Goal: Task Accomplishment & Management: Use online tool/utility

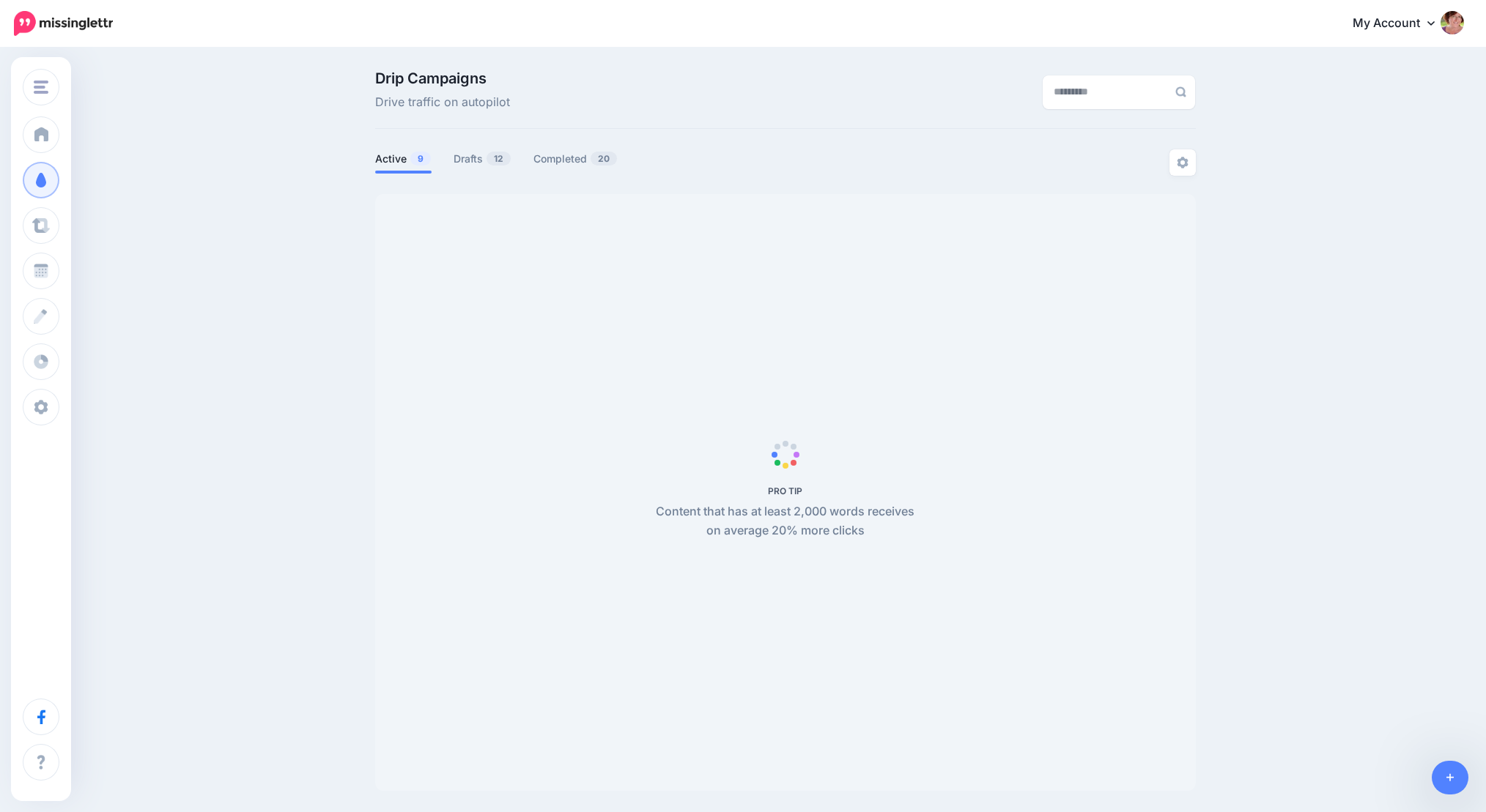
scroll to position [49, 0]
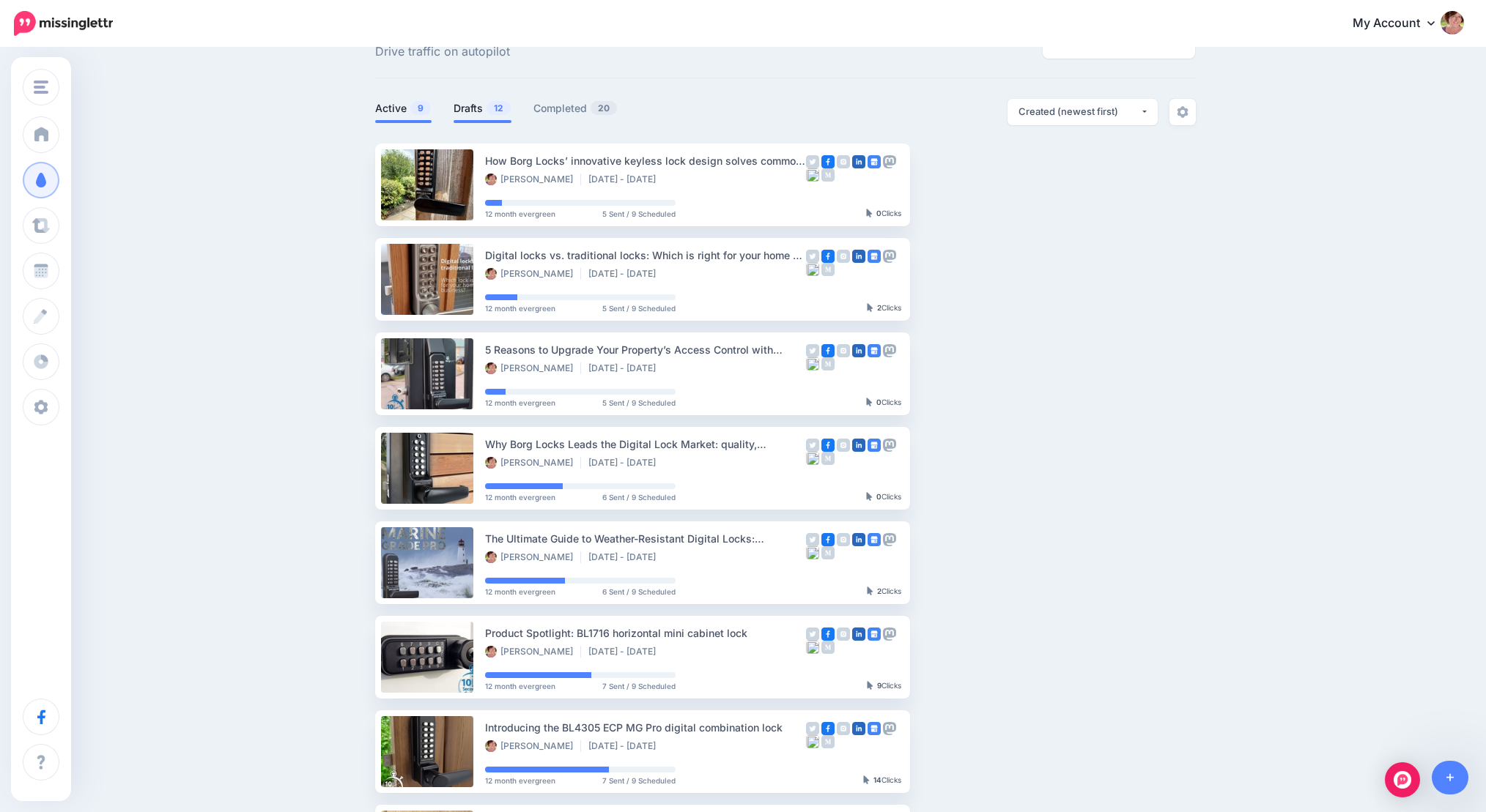
click at [479, 115] on link "Drafts 12" at bounding box center [483, 108] width 58 height 18
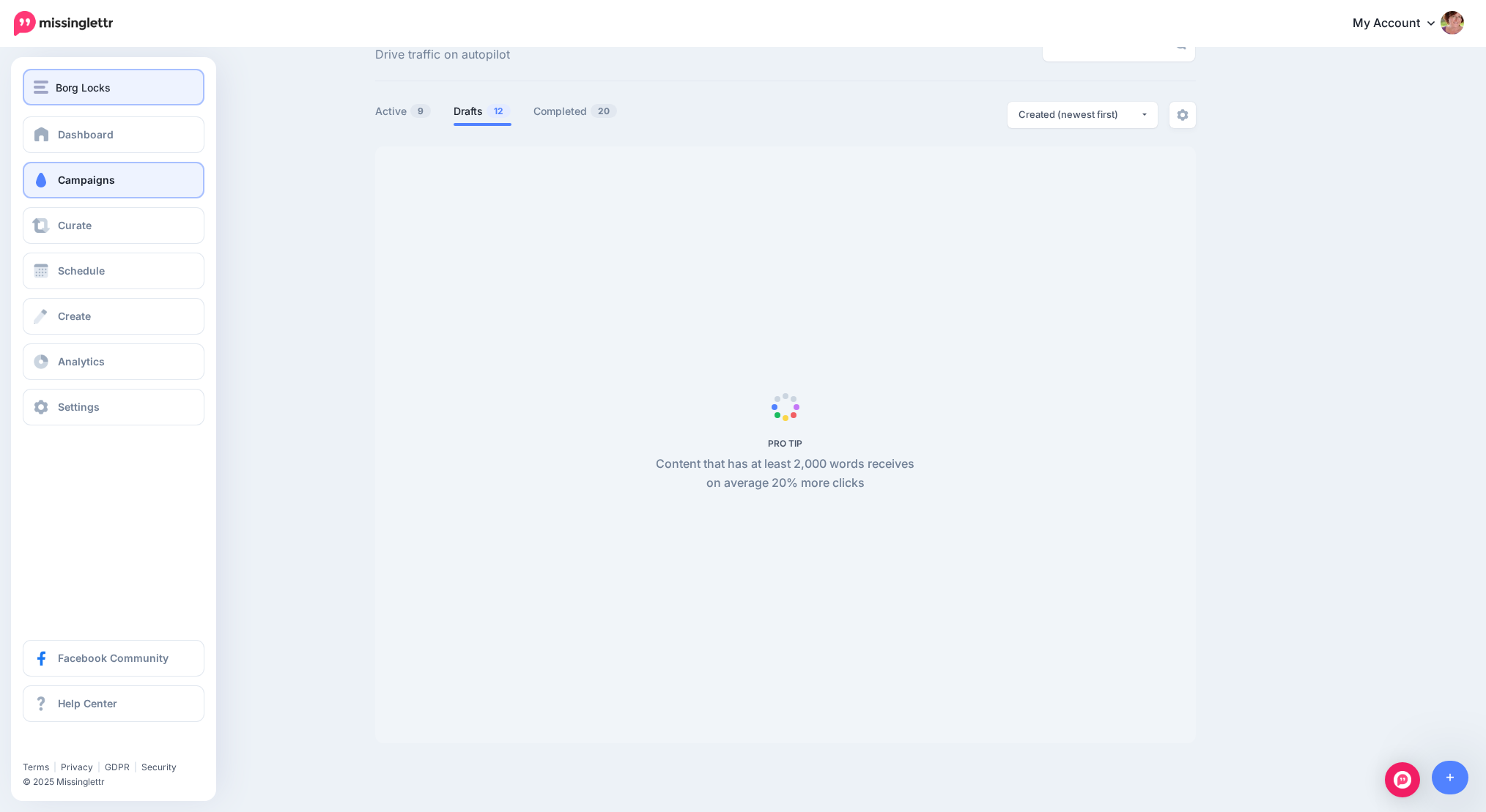
scroll to position [47, 7]
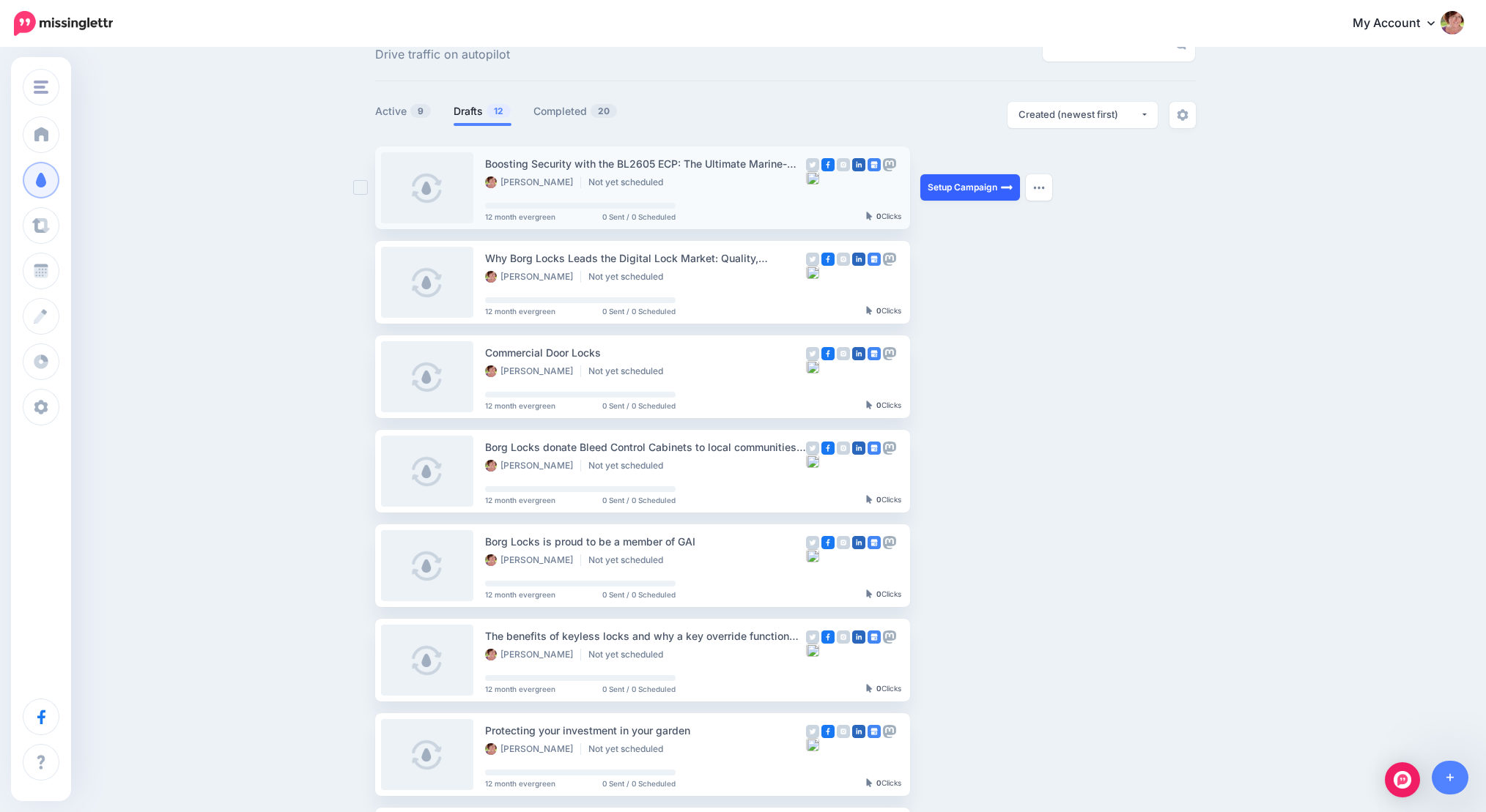
click at [974, 191] on link "Setup Campaign" at bounding box center [969, 187] width 99 height 26
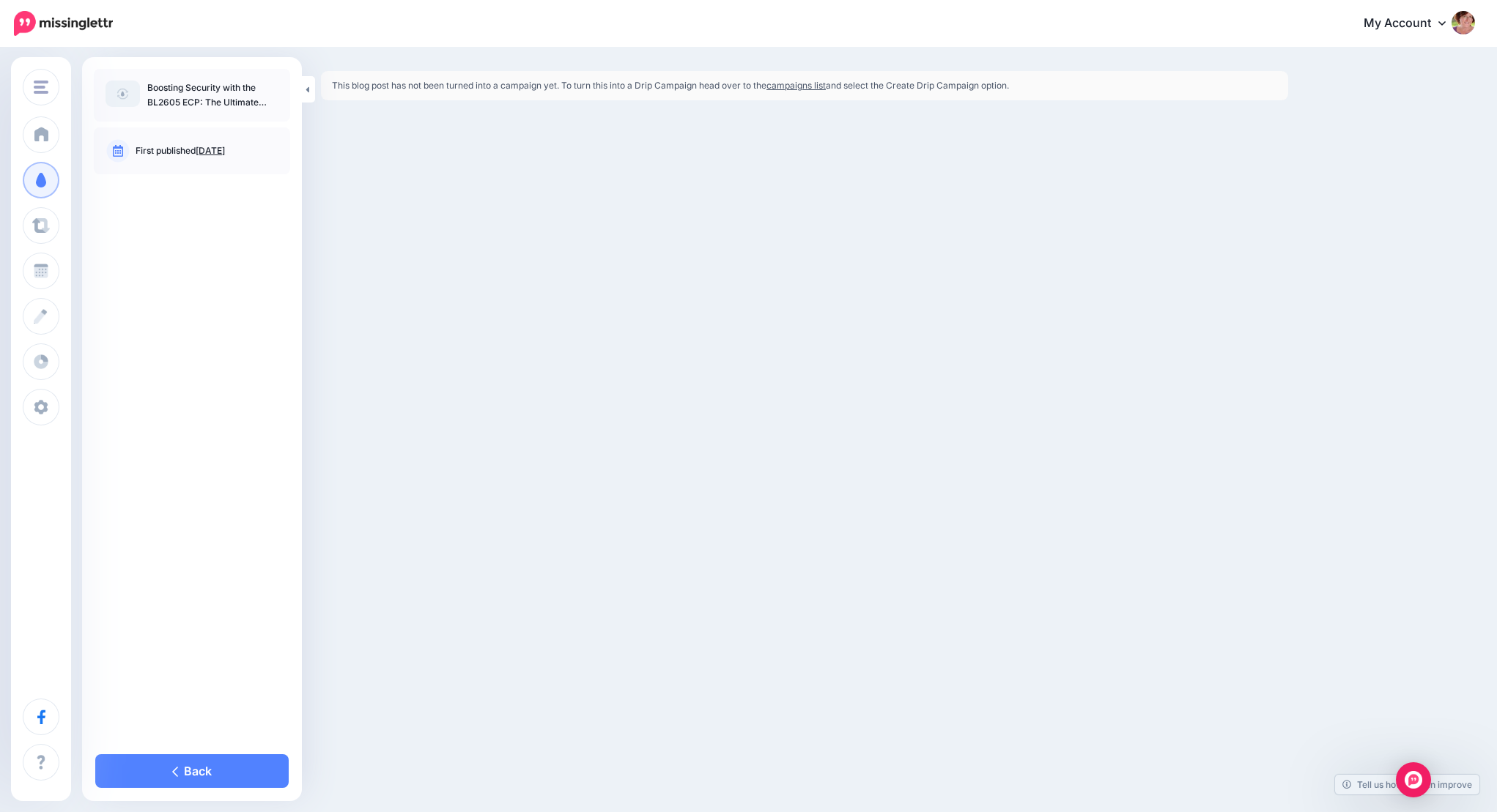
click at [802, 86] on link "campaigns list" at bounding box center [796, 85] width 59 height 11
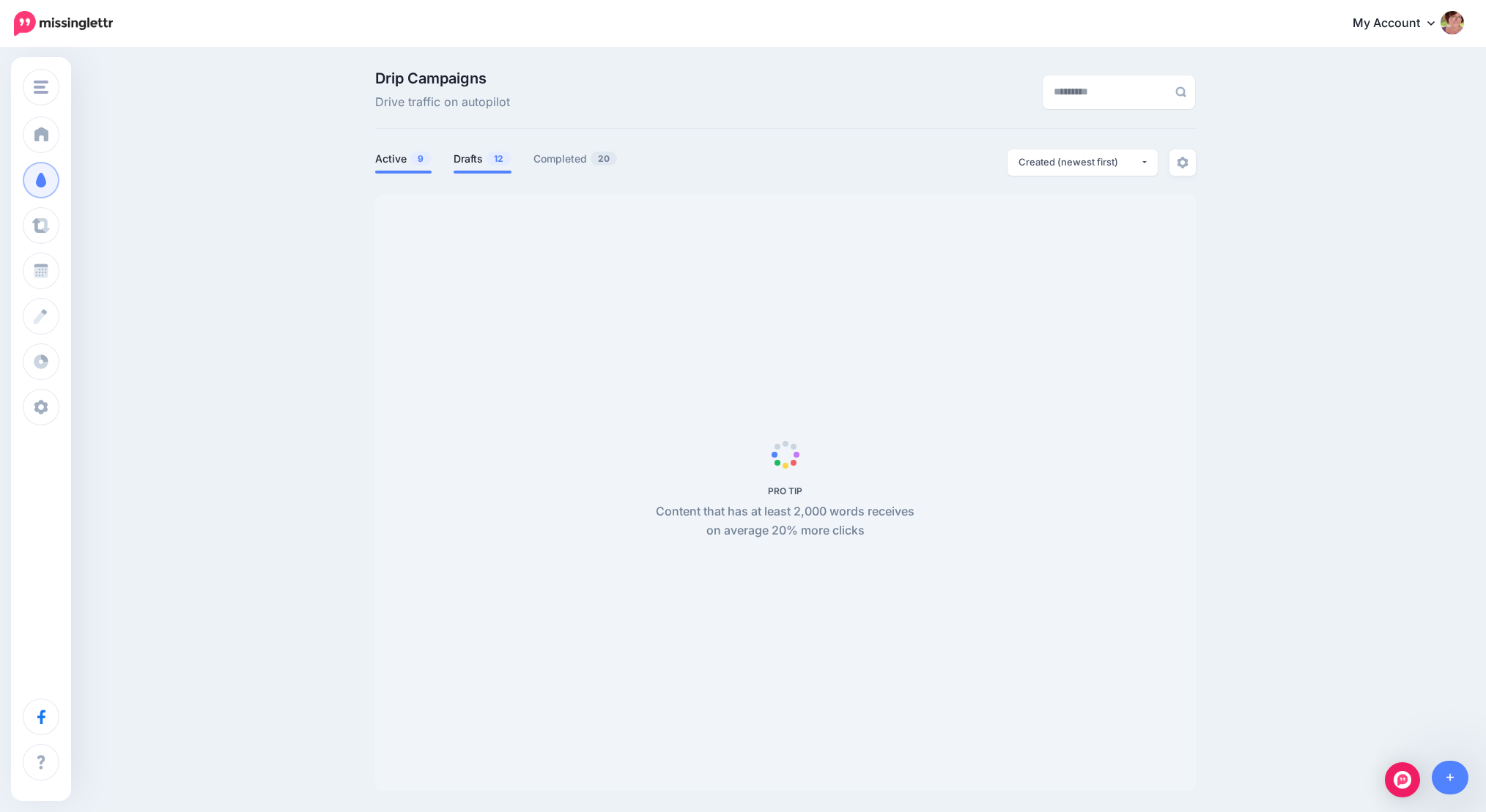
click at [486, 161] on link "Drafts 12" at bounding box center [483, 159] width 58 height 18
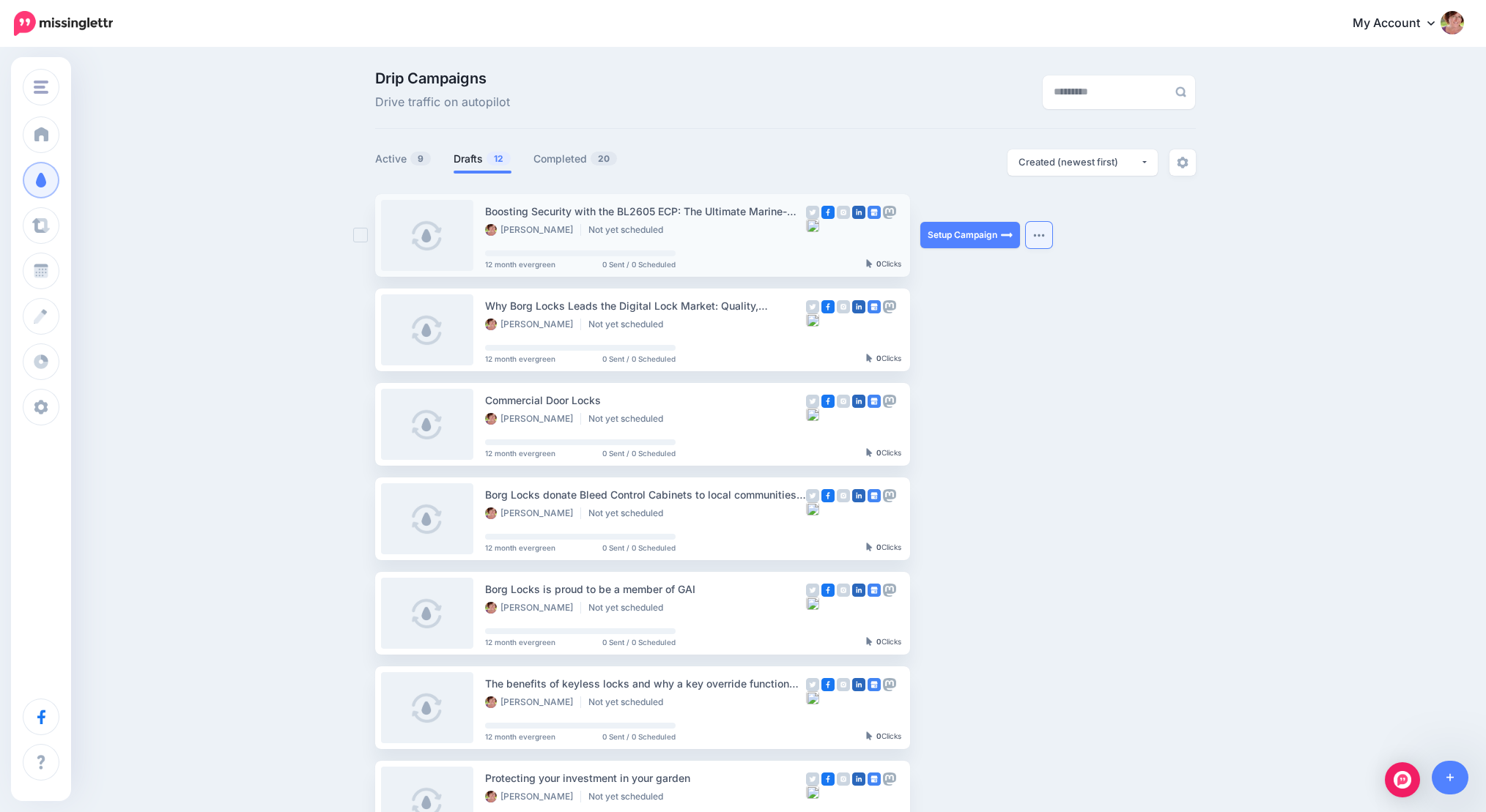
click at [1048, 239] on button "button" at bounding box center [1039, 235] width 26 height 26
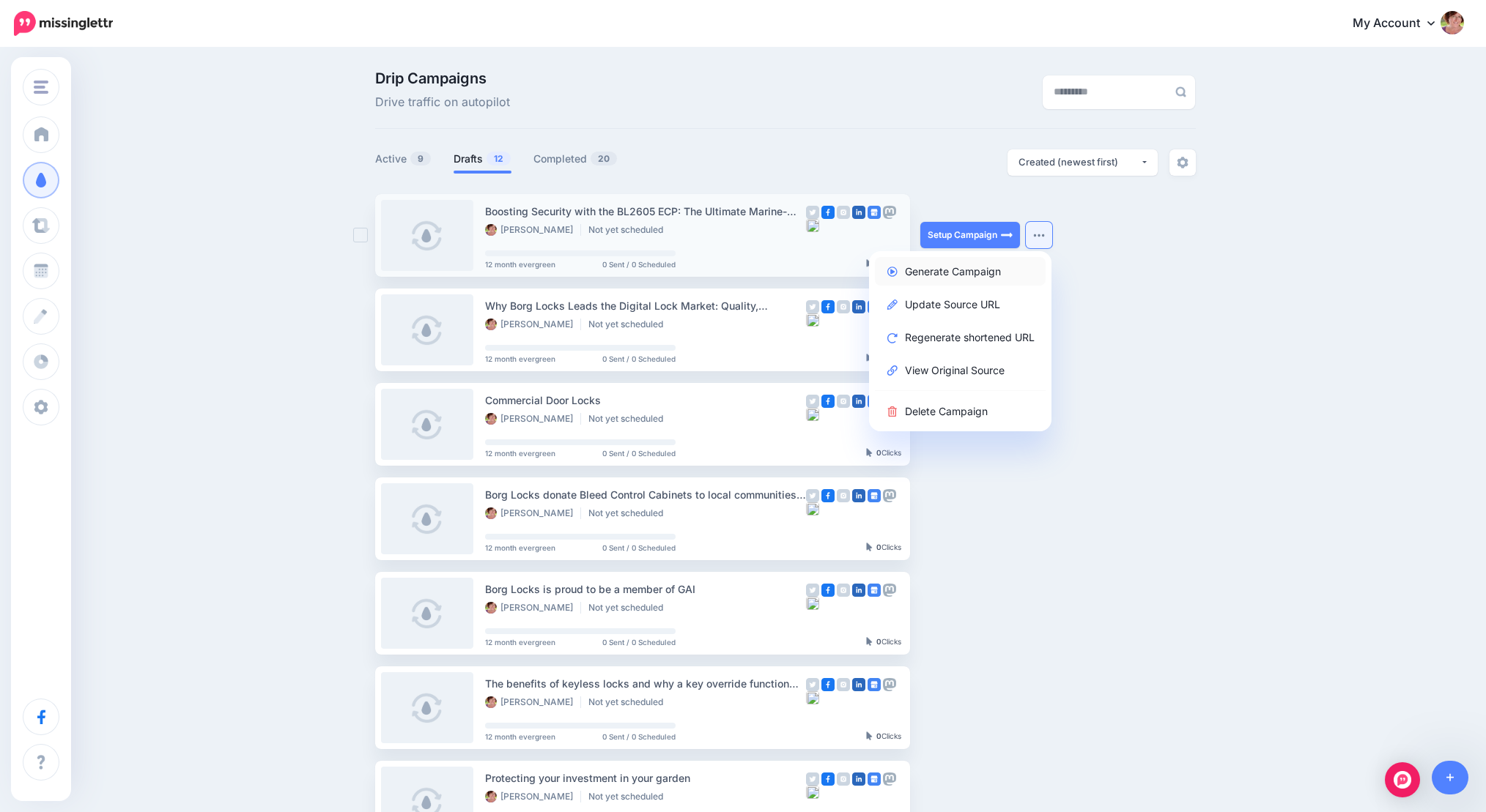
click at [970, 271] on link "Generate Campaign" at bounding box center [960, 271] width 171 height 29
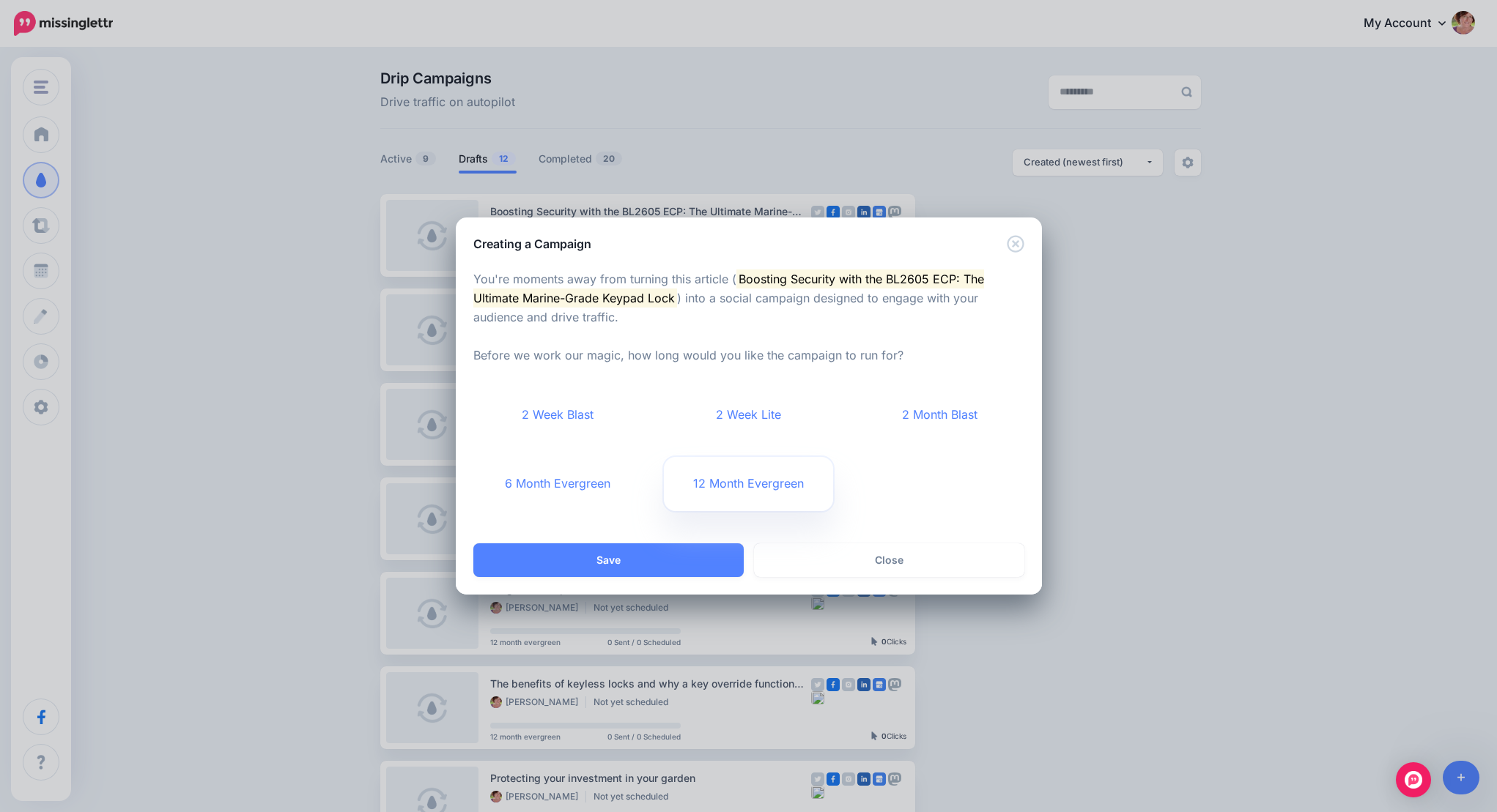
click at [739, 493] on link "12 Month Evergreen" at bounding box center [748, 484] width 169 height 54
click at [613, 555] on button "Save" at bounding box center [608, 561] width 270 height 33
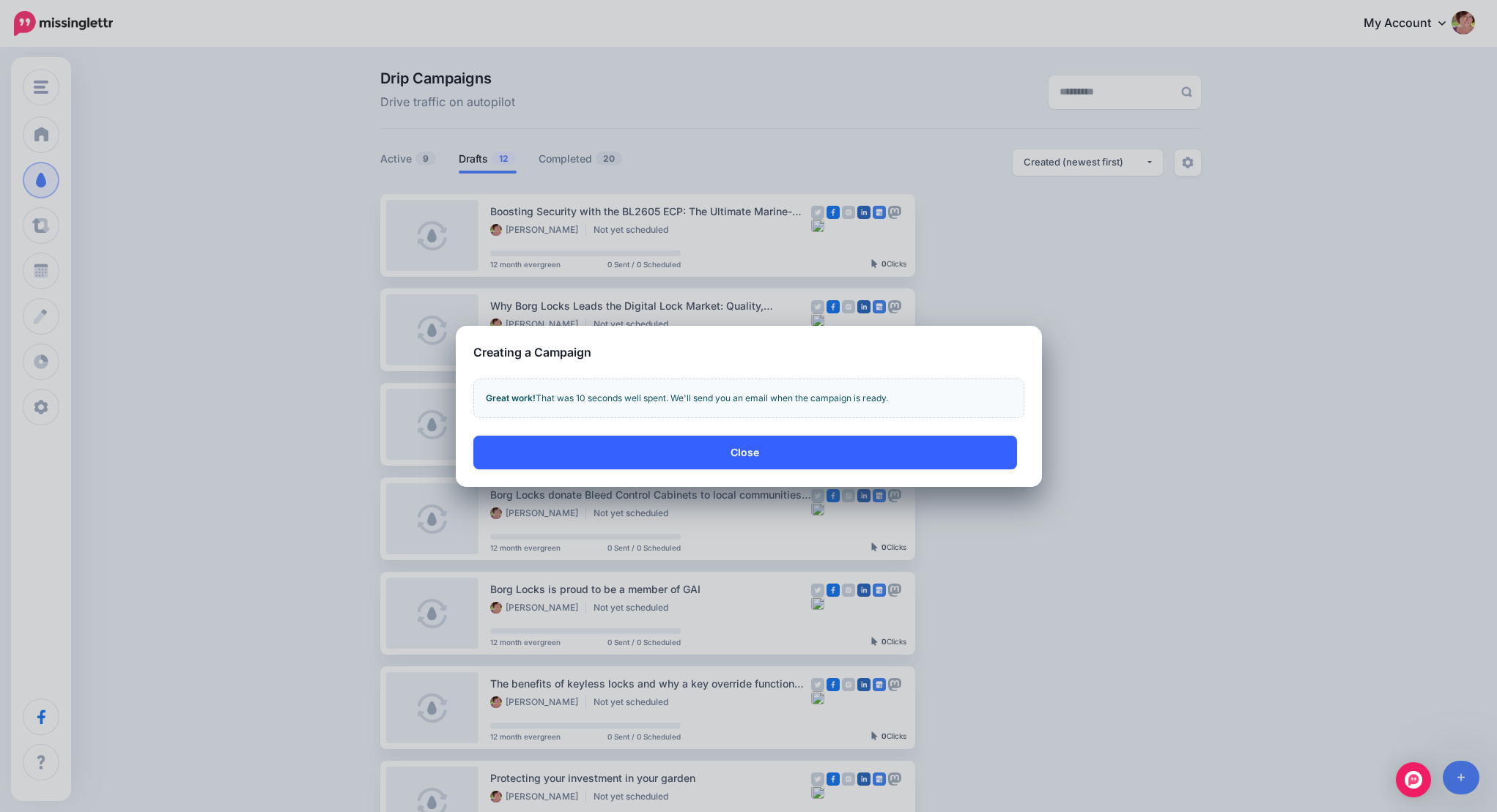
click at [754, 452] on button "Close" at bounding box center [745, 453] width 544 height 33
